Goal: Information Seeking & Learning: Find specific fact

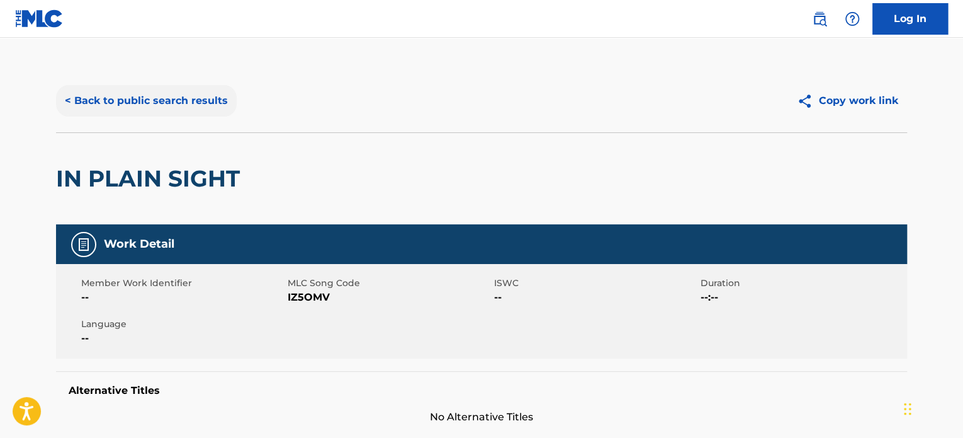
click at [163, 95] on button "< Back to public search results" at bounding box center [146, 100] width 181 height 31
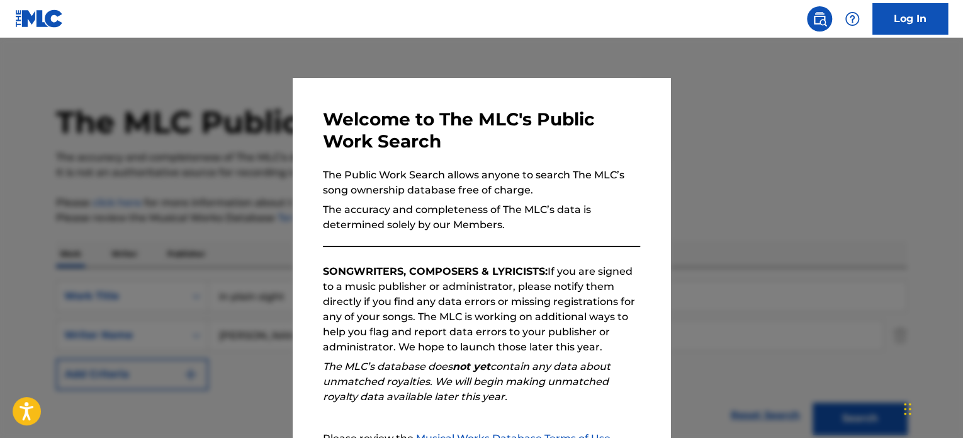
scroll to position [149, 0]
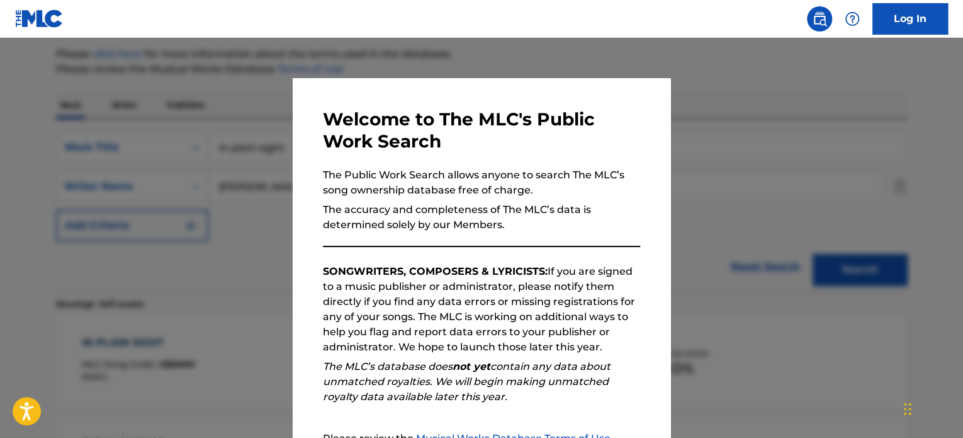
click at [698, 148] on div at bounding box center [481, 257] width 963 height 438
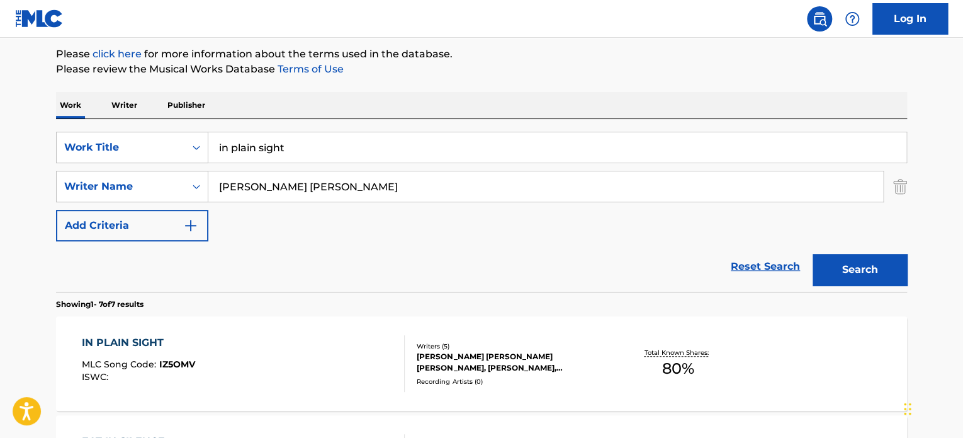
drag, startPoint x: 268, startPoint y: 140, endPoint x: 9, endPoint y: 130, distance: 259.0
type input "space & time"
click at [813, 254] on button "Search" at bounding box center [860, 269] width 94 height 31
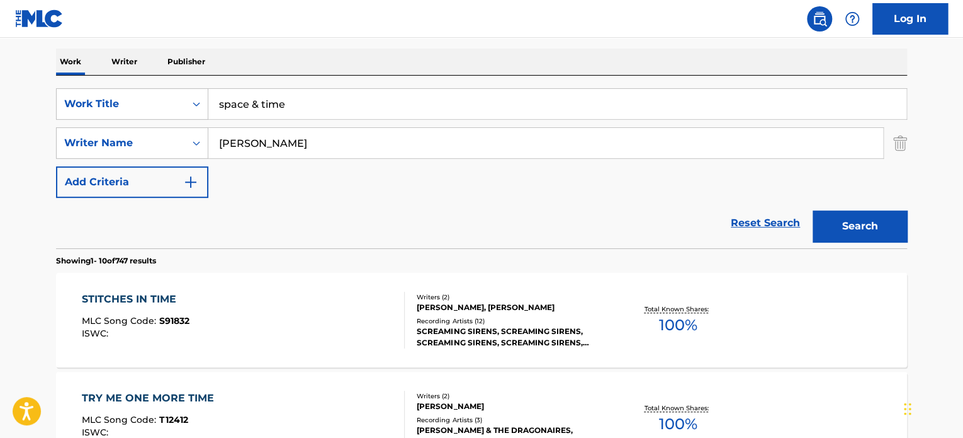
scroll to position [0, 0]
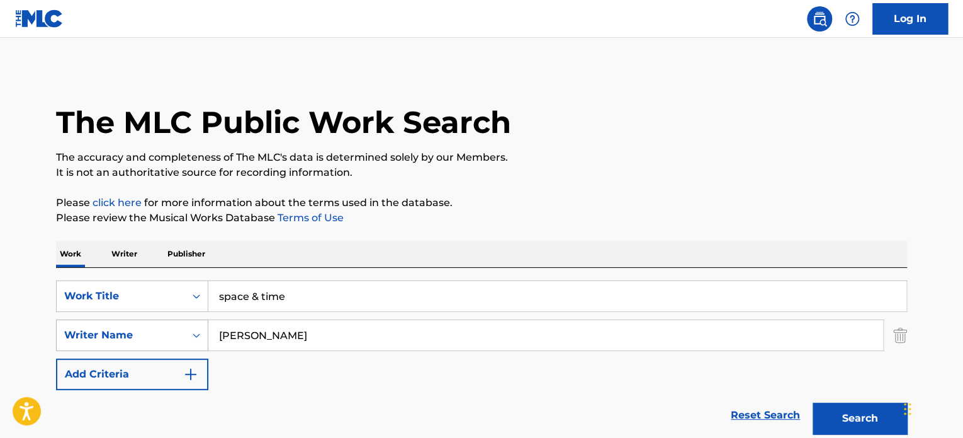
drag, startPoint x: 295, startPoint y: 332, endPoint x: 105, endPoint y: 325, distance: 189.7
click at [106, 325] on div "SearchWithCriteriaec7e96f2-1632-487b-be65-4ea10716d932 Writer Name [PERSON_NAME]" at bounding box center [481, 334] width 851 height 31
type input "[PERSON_NAME]"
click at [813, 402] on button "Search" at bounding box center [860, 417] width 94 height 31
drag, startPoint x: 259, startPoint y: 293, endPoint x: 239, endPoint y: 340, distance: 50.5
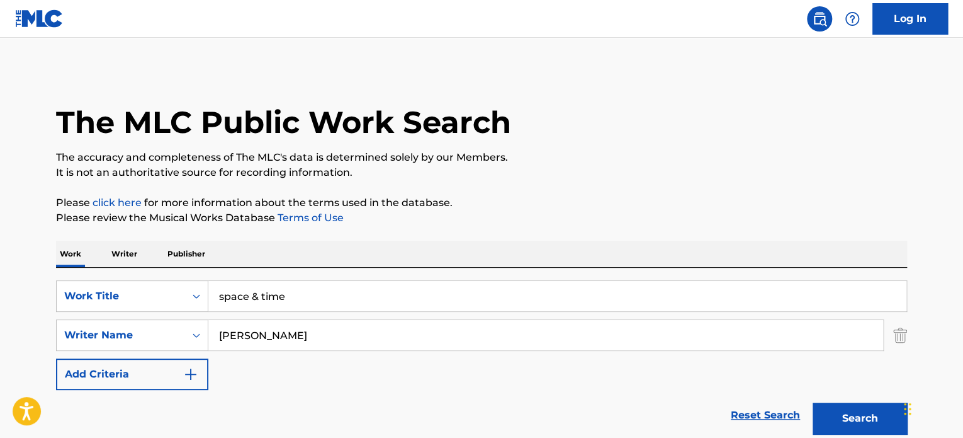
click at [257, 299] on input "space & time" at bounding box center [557, 296] width 698 height 30
type input "space and time"
click at [813, 402] on button "Search" at bounding box center [860, 417] width 94 height 31
drag, startPoint x: 263, startPoint y: 334, endPoint x: 161, endPoint y: 337, distance: 101.4
click at [161, 337] on div "SearchWithCriteriaec7e96f2-1632-487b-be65-4ea10716d932 Writer Name [PERSON_NAME]" at bounding box center [481, 334] width 851 height 31
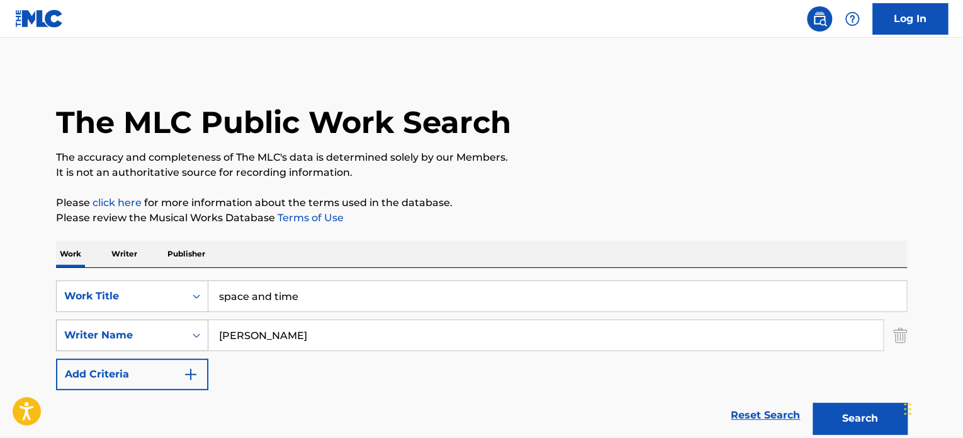
type input "[PERSON_NAME]"
click at [813, 402] on button "Search" at bounding box center [860, 417] width 94 height 31
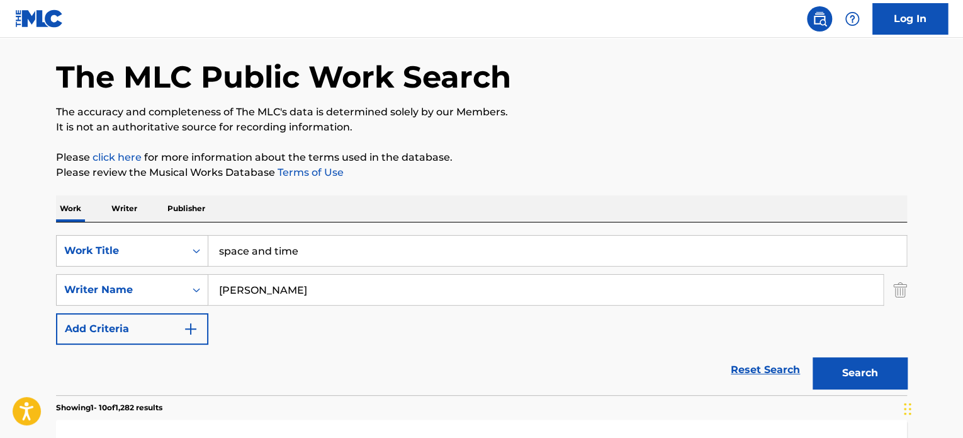
scroll to position [13, 0]
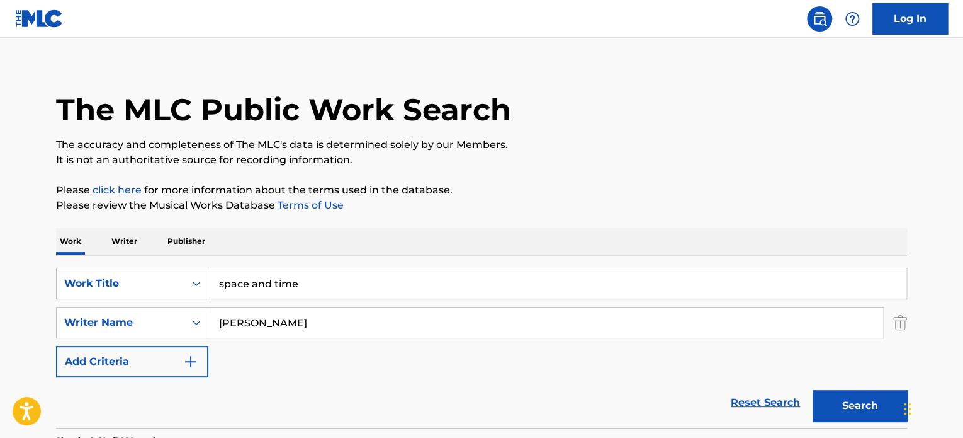
drag, startPoint x: 269, startPoint y: 288, endPoint x: 247, endPoint y: 293, distance: 23.1
click at [247, 293] on input "space and time" at bounding box center [557, 283] width 698 height 30
type input "space time"
click at [870, 406] on button "Search" at bounding box center [860, 405] width 94 height 31
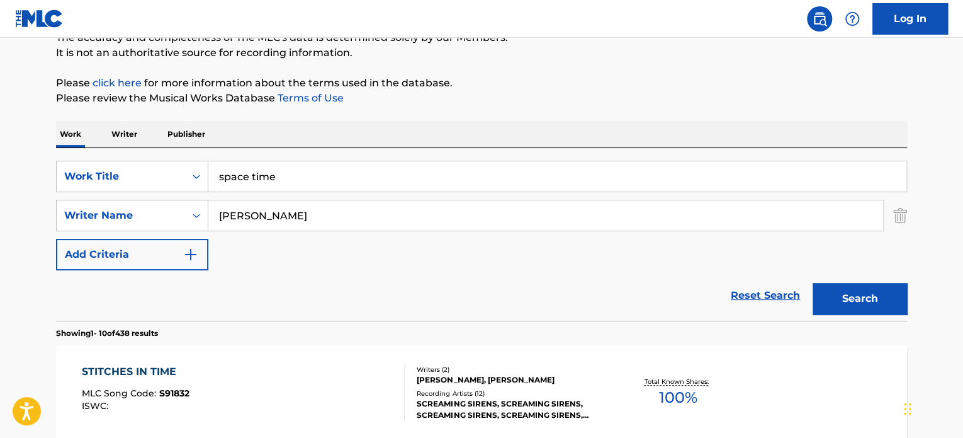
scroll to position [115, 0]
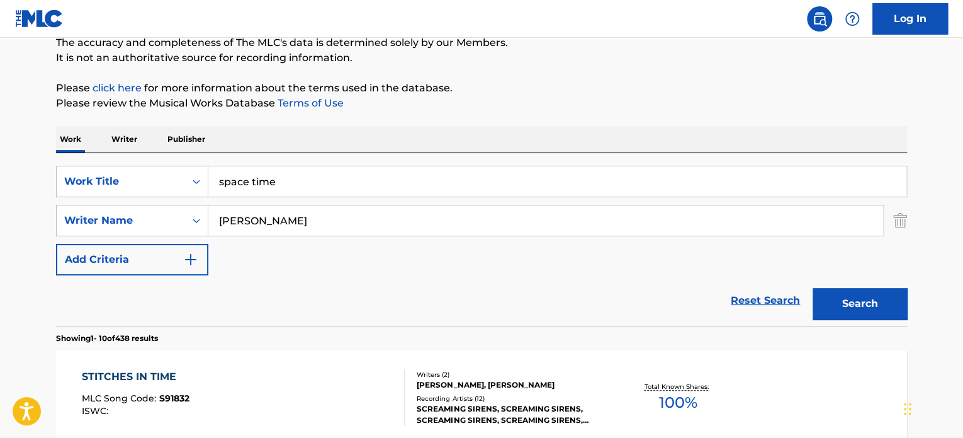
drag, startPoint x: 283, startPoint y: 221, endPoint x: 20, endPoint y: 190, distance: 264.4
paste input "[PERSON_NAME] [PERSON_NAME]"
type input "[PERSON_NAME] [PERSON_NAME]"
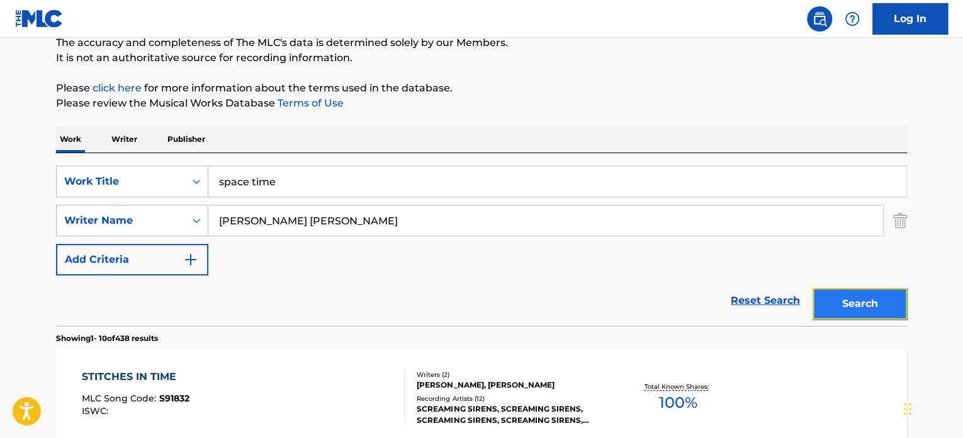
click at [866, 309] on button "Search" at bounding box center [860, 303] width 94 height 31
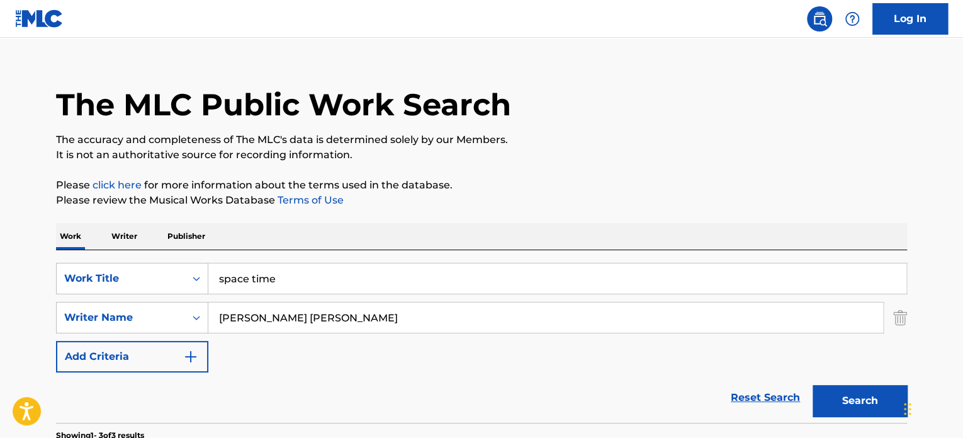
scroll to position [18, 0]
